Goal: Check status: Check status

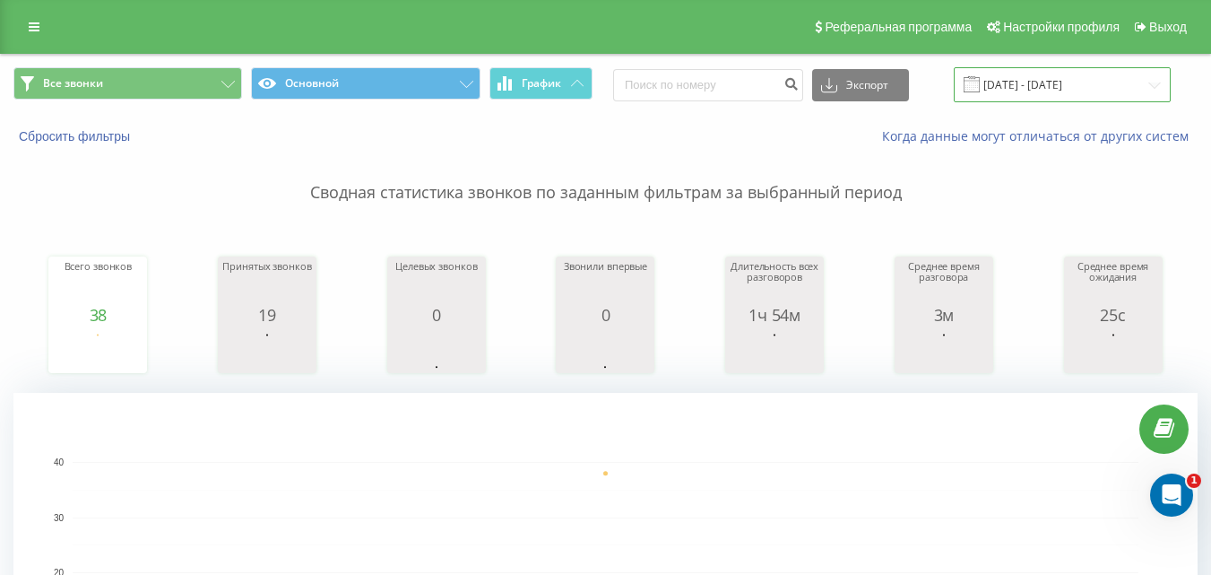
click at [1040, 86] on input "[DATE] - [DATE]" at bounding box center [1062, 84] width 217 height 35
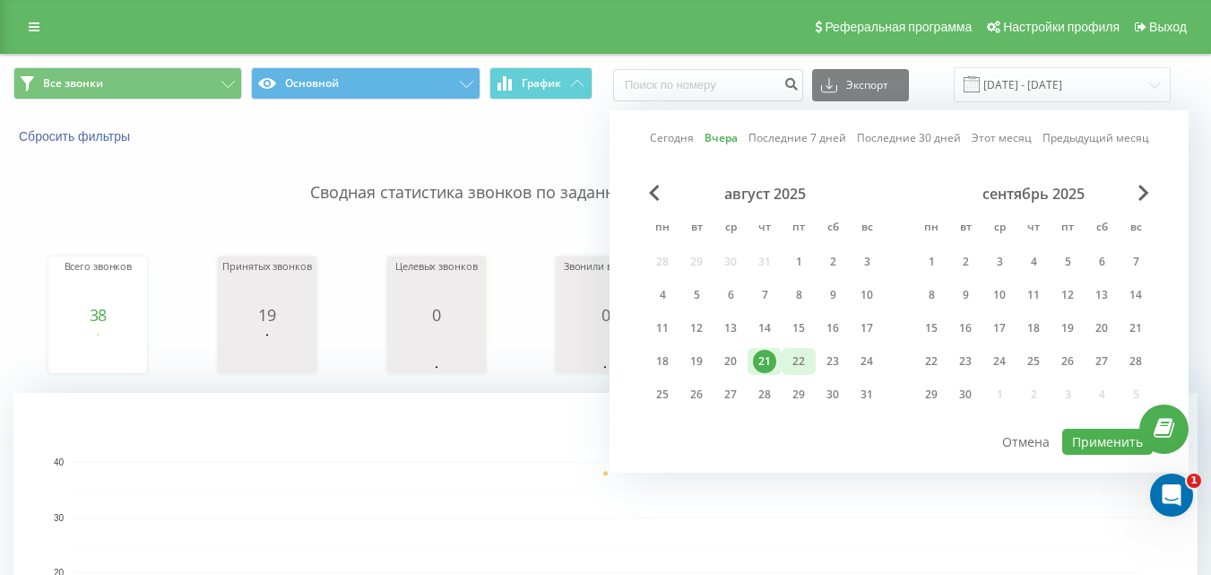
click at [799, 359] on div "22" at bounding box center [798, 361] width 23 height 23
click at [1104, 446] on button "Применить" at bounding box center [1108, 442] width 91 height 26
type input "[DATE] - [DATE]"
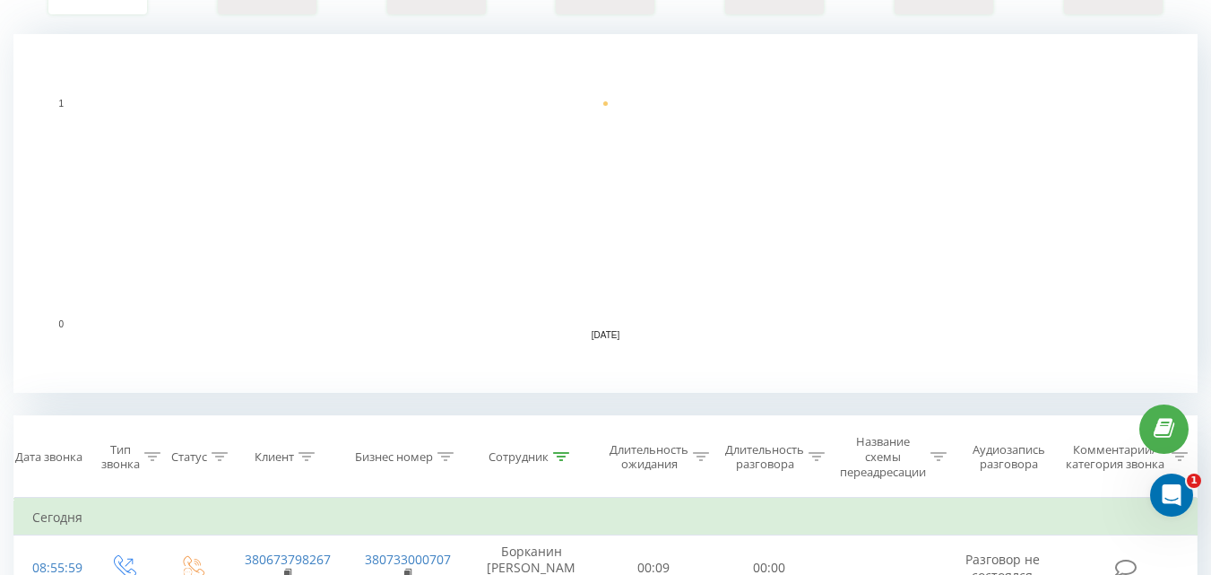
scroll to position [717, 0]
